Goal: Browse casually

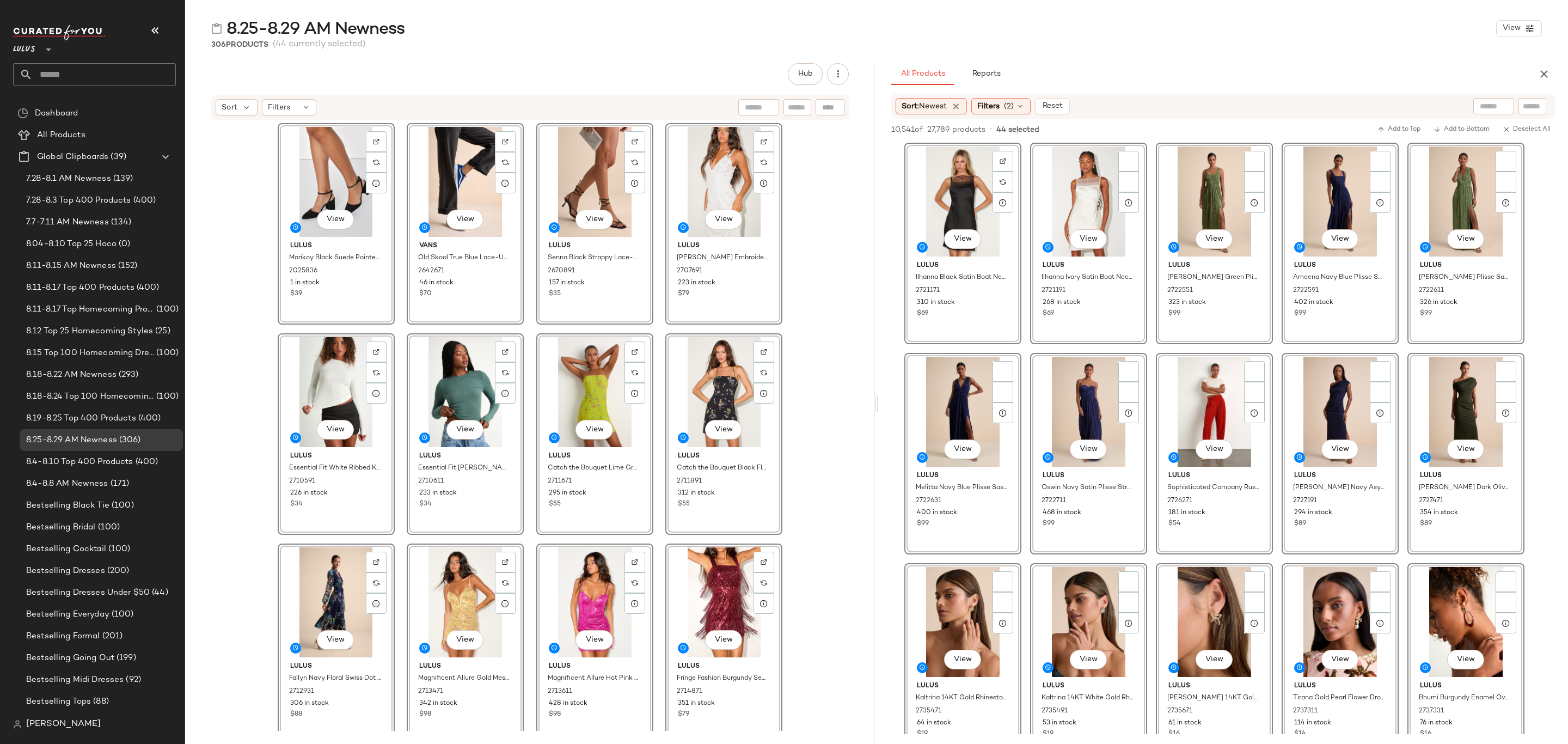
scroll to position [1471, 0]
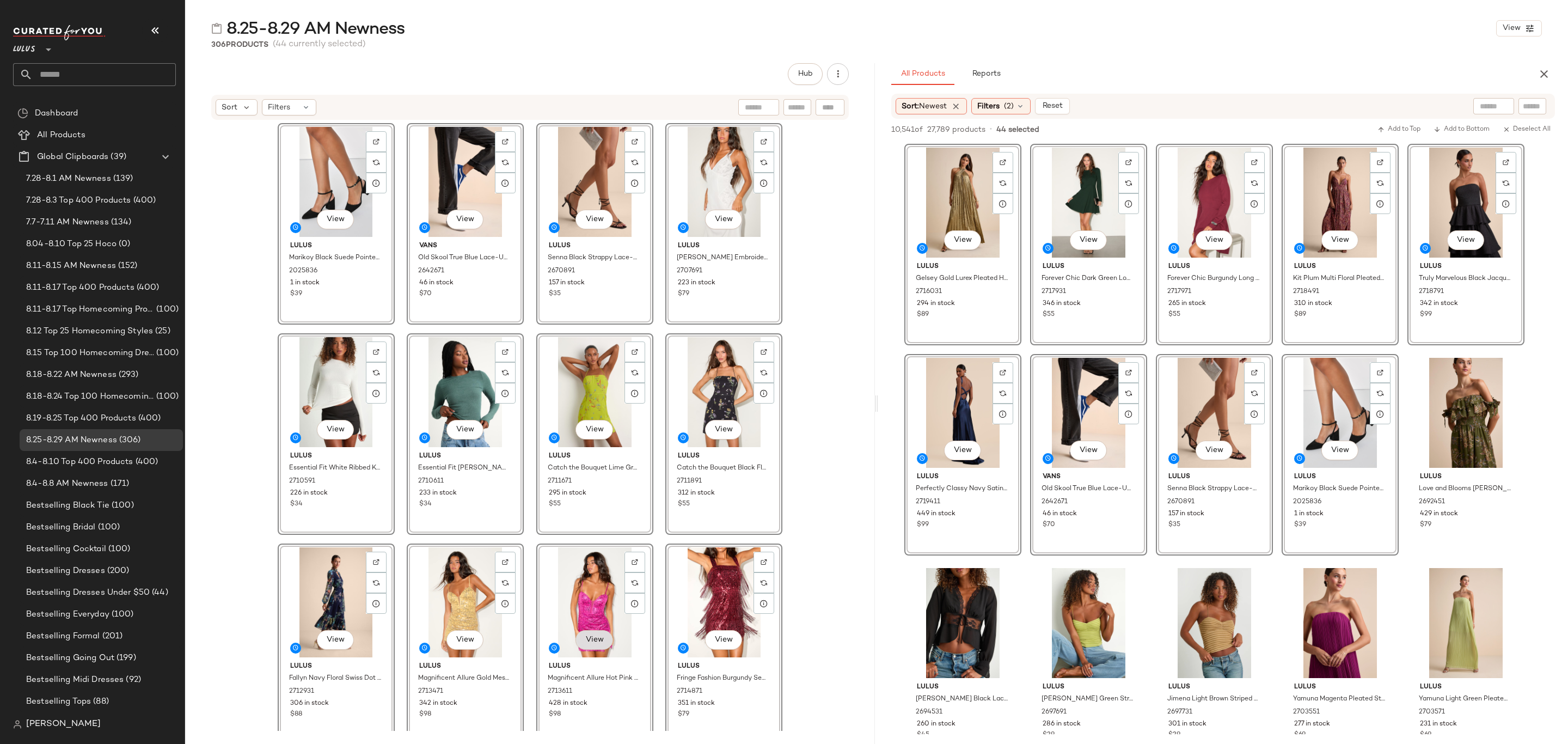
click at [601, 633] on button "View" at bounding box center [593, 640] width 37 height 19
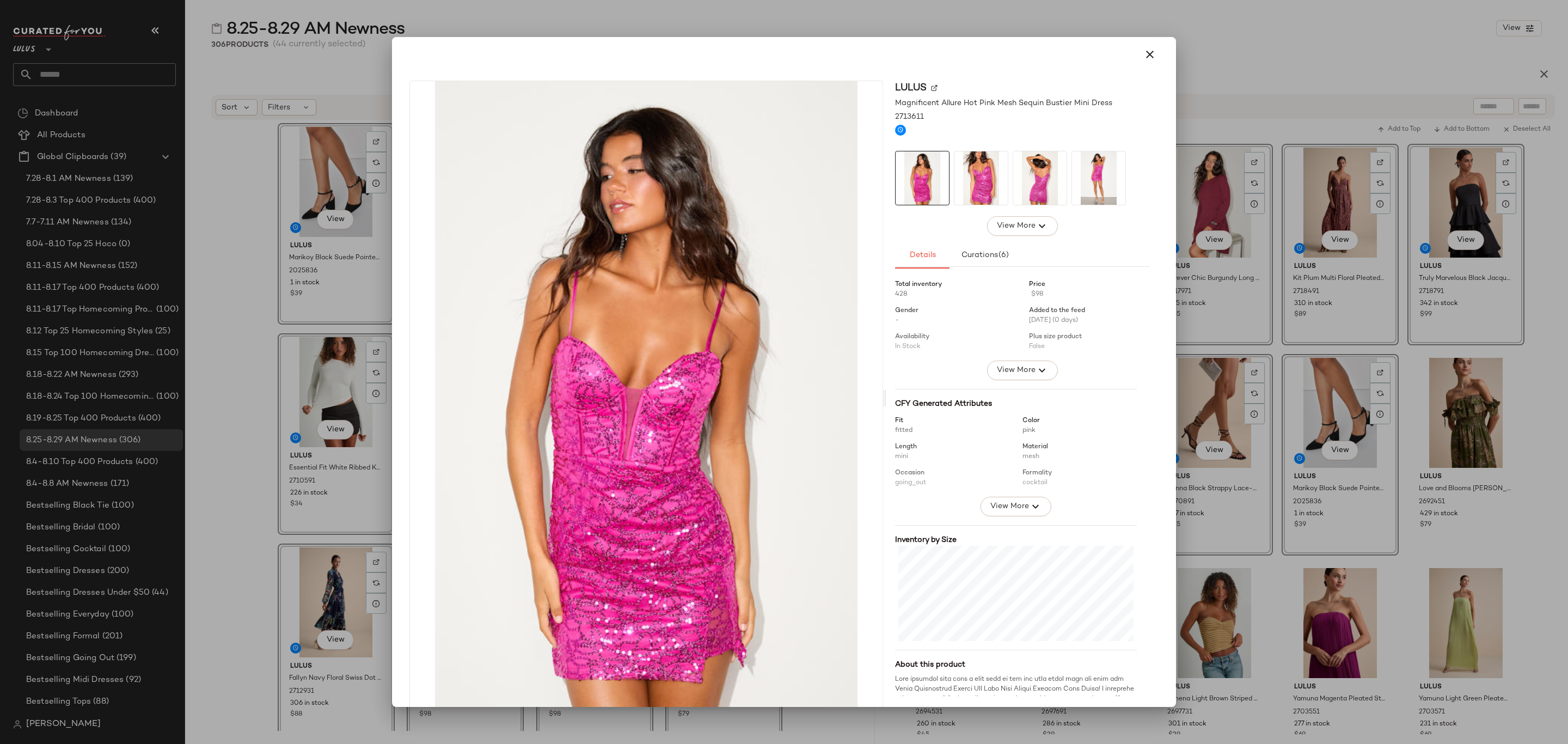
click at [241, 304] on div at bounding box center [784, 372] width 1568 height 744
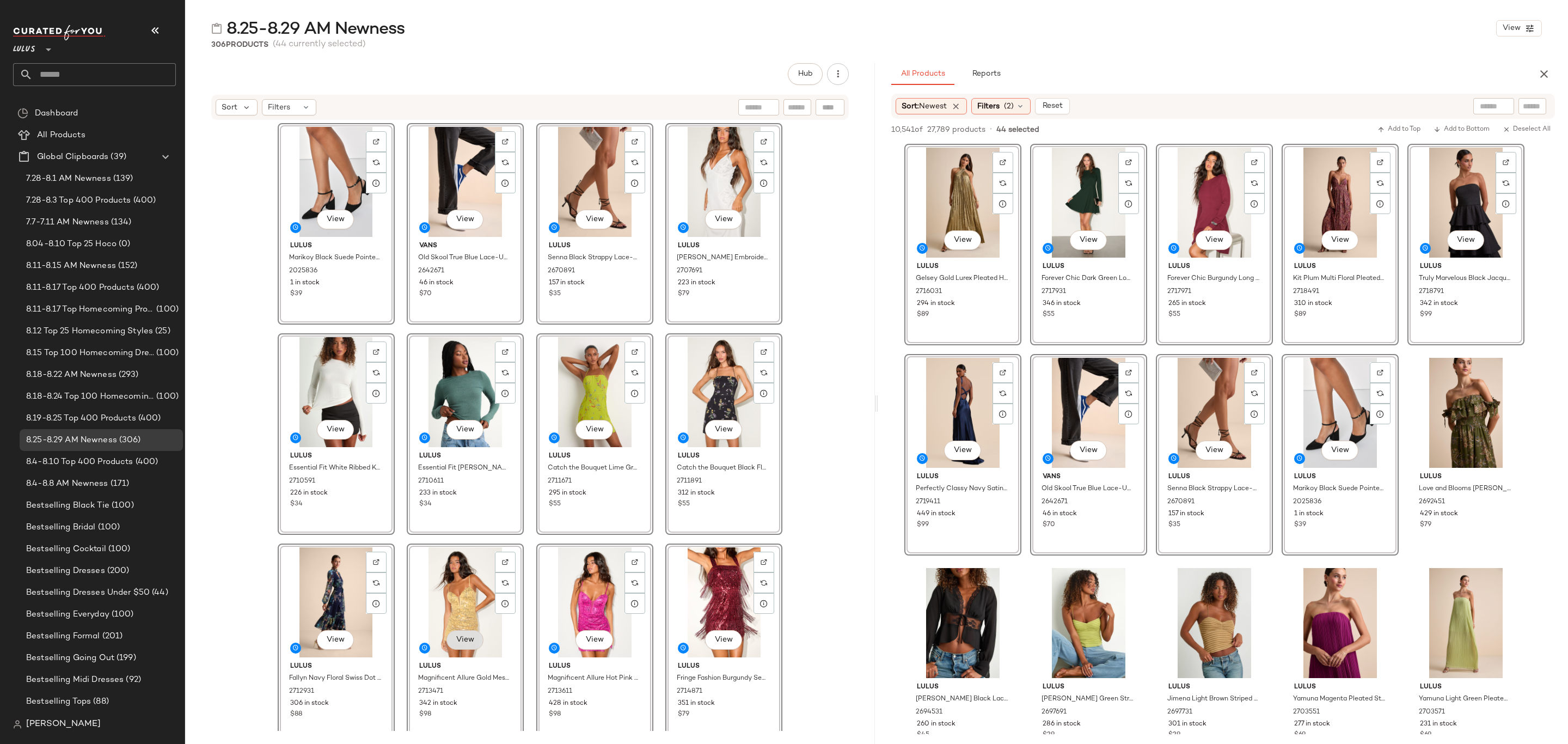
click at [459, 633] on button "View" at bounding box center [465, 640] width 37 height 19
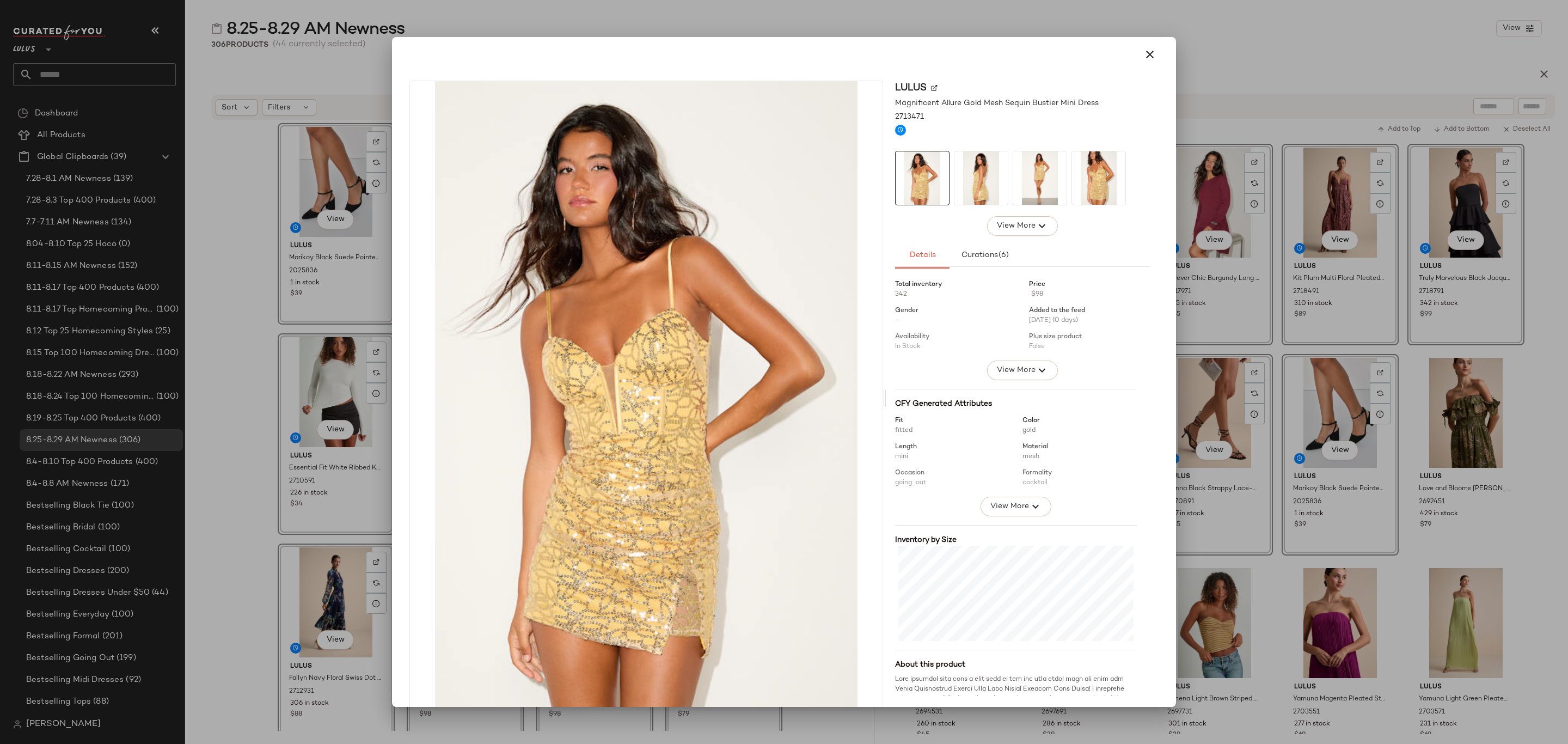
click at [227, 370] on div at bounding box center [784, 372] width 1568 height 744
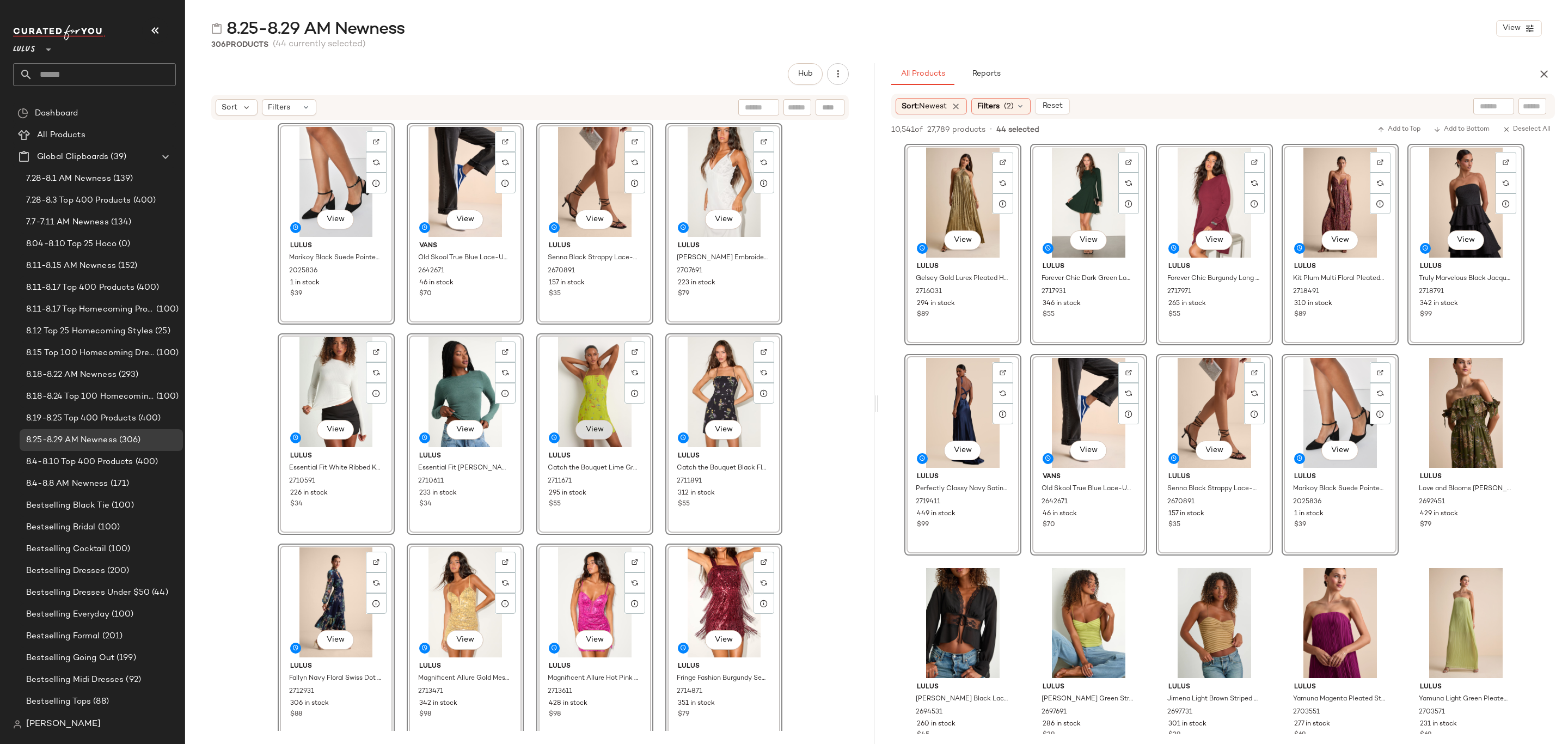
click at [593, 432] on span "View" at bounding box center [593, 429] width 19 height 9
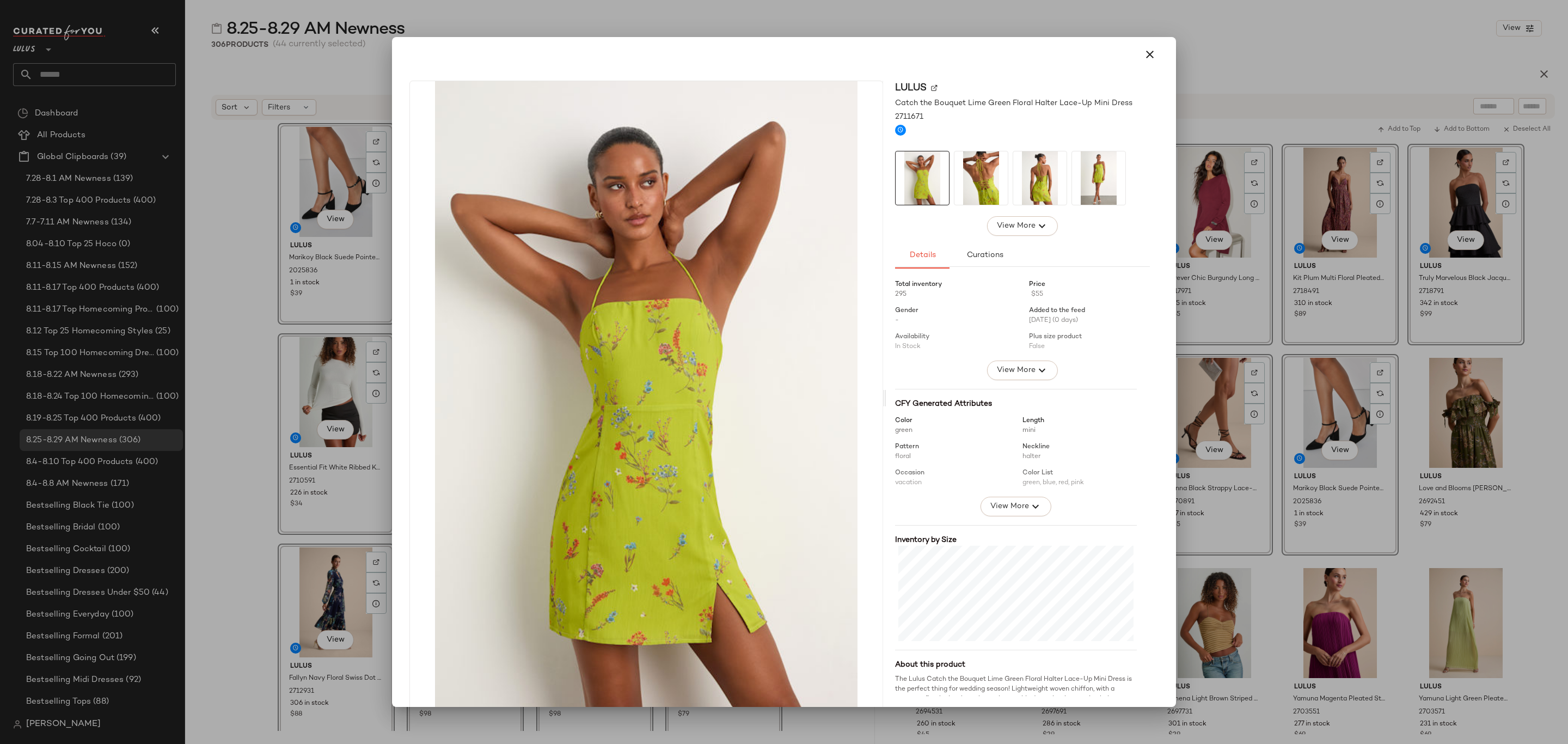
click at [240, 419] on div at bounding box center [784, 372] width 1568 height 744
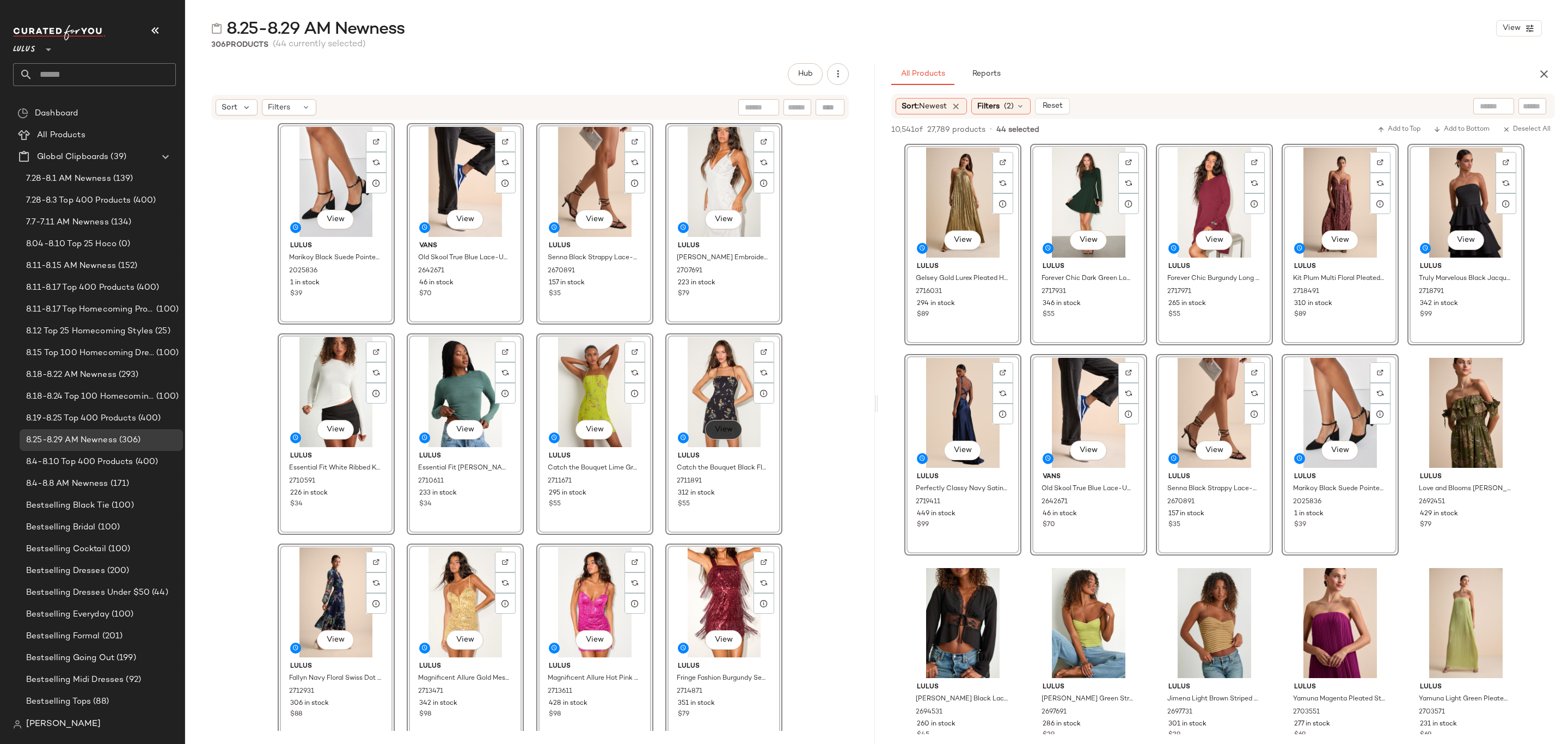
click at [725, 425] on span "View" at bounding box center [723, 429] width 19 height 9
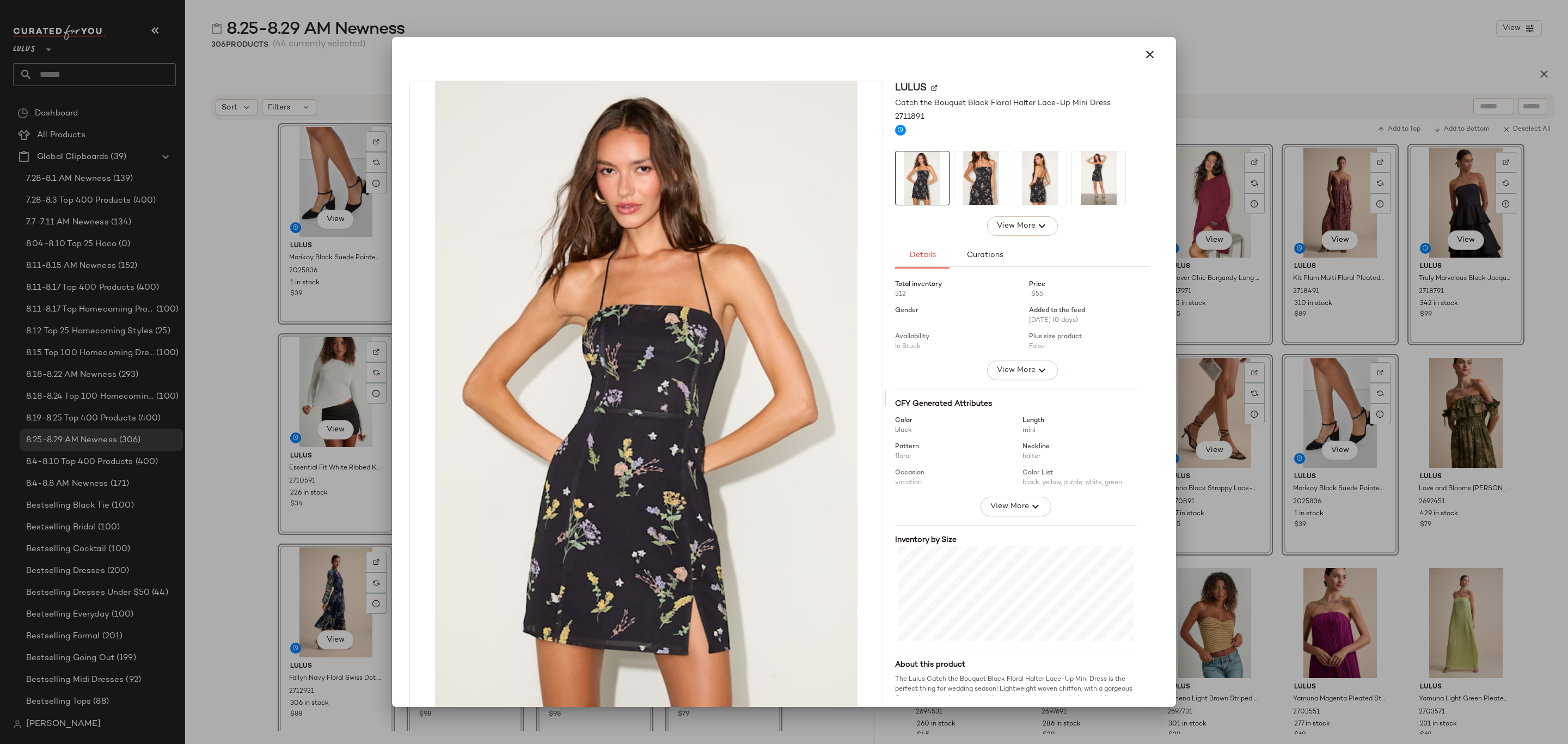
click at [249, 363] on div at bounding box center [784, 372] width 1568 height 744
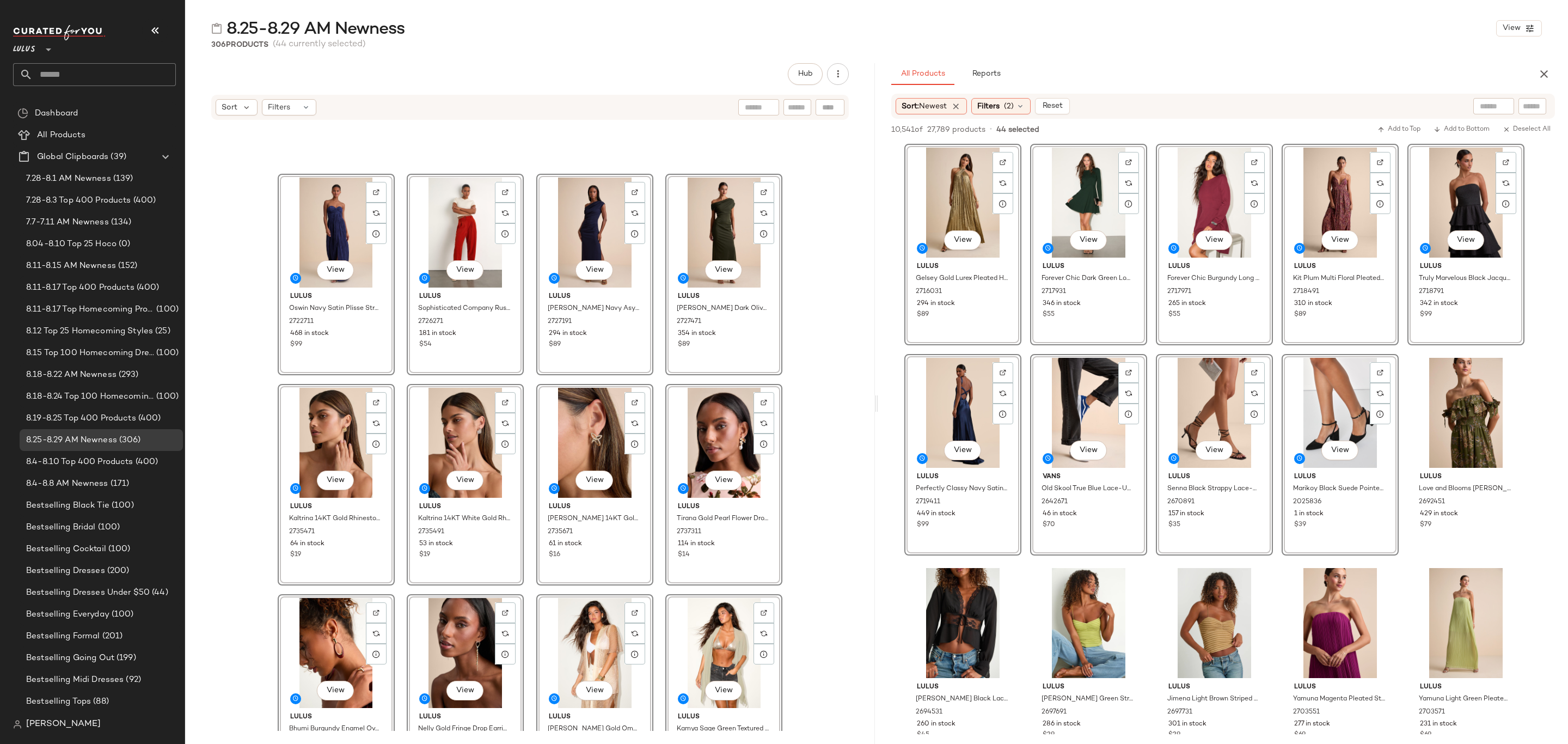
scroll to position [1398, 0]
